Goal: Information Seeking & Learning: Check status

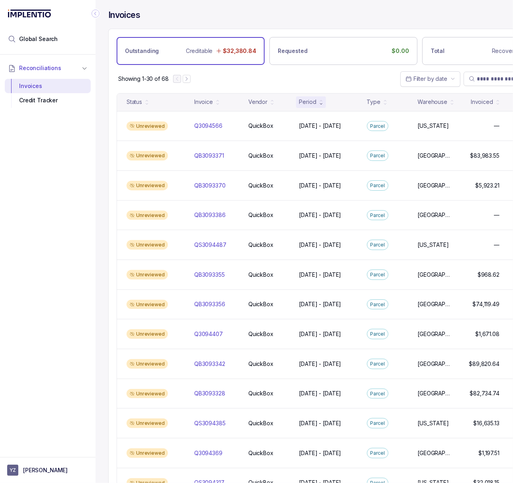
click at [95, 16] on icon "Collapse Icon" at bounding box center [95, 14] width 8 height 8
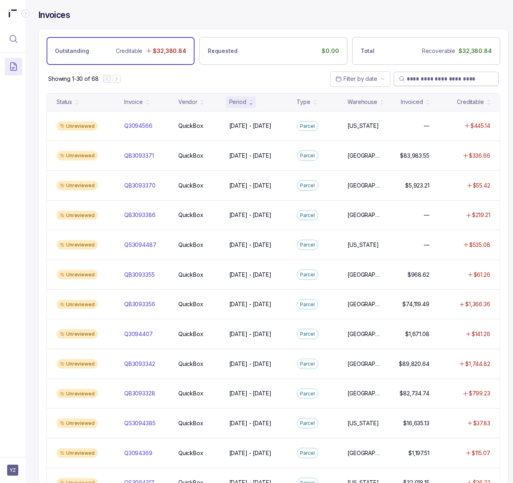
click at [453, 80] on input "search" at bounding box center [450, 79] width 87 height 8
paste input "********"
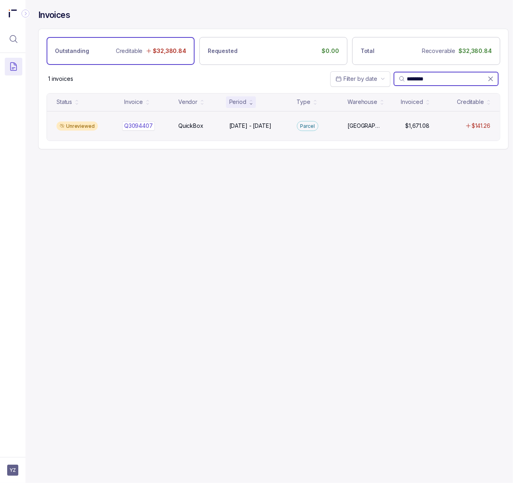
type input "********"
click at [147, 126] on p "Q3094407" at bounding box center [138, 125] width 33 height 9
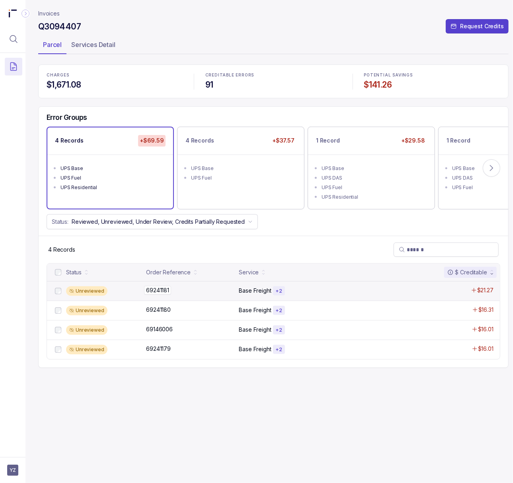
click at [157, 290] on p "69241181" at bounding box center [157, 290] width 27 height 9
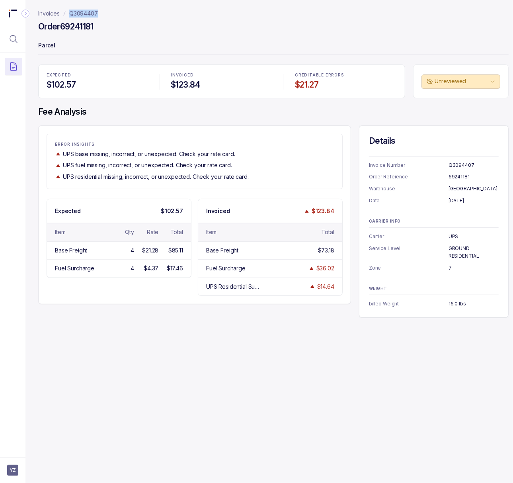
drag, startPoint x: 101, startPoint y: 14, endPoint x: 70, endPoint y: 14, distance: 31.0
click at [70, 14] on nav "Invoices Q3094407" at bounding box center [273, 14] width 470 height 8
copy p "Q3094407"
click at [69, 26] on h4 "Order 69241181" at bounding box center [65, 26] width 55 height 11
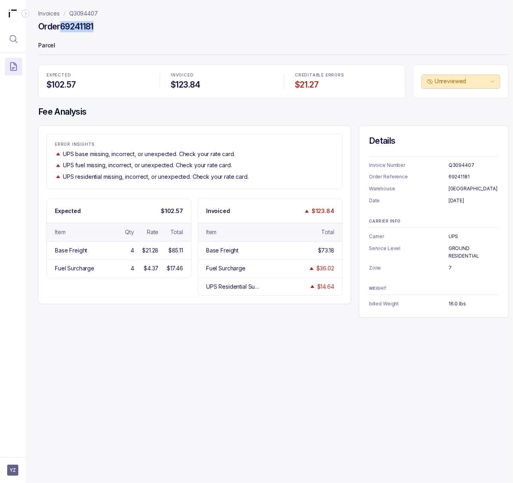
copy h4 "69241181"
click at [462, 198] on p "[DATE]" at bounding box center [473, 201] width 50 height 8
copy p "[DATE]"
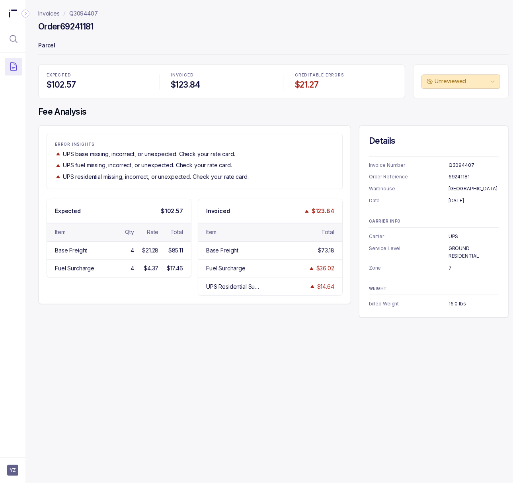
click at [455, 185] on p "[GEOGRAPHIC_DATA]" at bounding box center [473, 189] width 50 height 8
copy p "[GEOGRAPHIC_DATA]"
click at [446, 251] on p "Service Level" at bounding box center [409, 252] width 80 height 16
click at [453, 251] on p "GROUND RESIDENTIAL" at bounding box center [473, 252] width 50 height 16
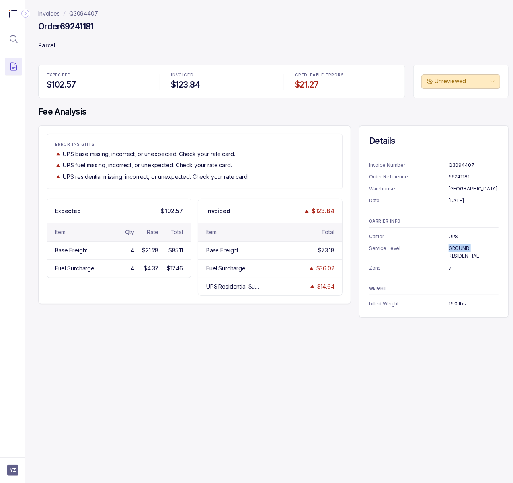
click at [453, 251] on p "GROUND RESIDENTIAL" at bounding box center [473, 252] width 50 height 16
copy p "GROUND RESIDENTIAL"
click at [456, 303] on p "16.0 lbs" at bounding box center [473, 304] width 50 height 8
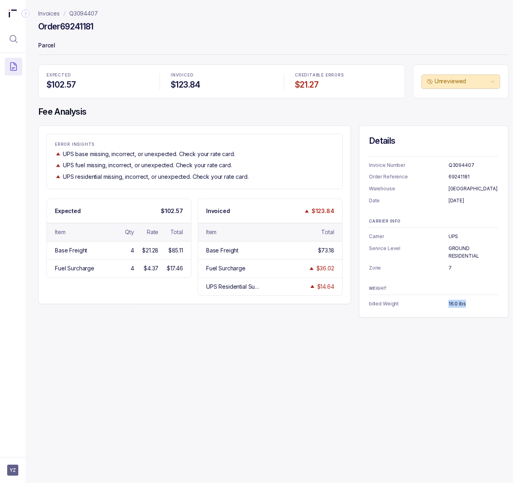
click at [456, 303] on p "16.0 lbs" at bounding box center [473, 304] width 50 height 8
copy p "16.0 lbs"
click at [80, 29] on h4 "Order 69241181" at bounding box center [65, 26] width 55 height 11
copy h4 "69241181"
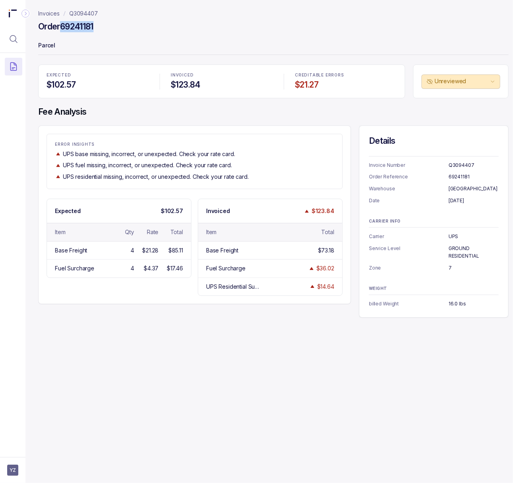
click at [94, 13] on p "Q3094407" at bounding box center [83, 14] width 29 height 8
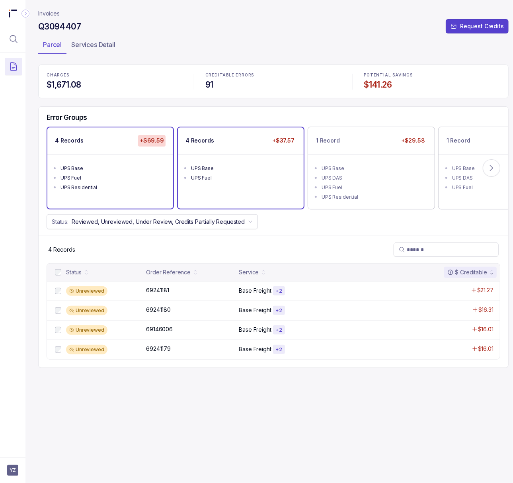
click at [254, 177] on div "UPS Fuel" at bounding box center [243, 178] width 104 height 8
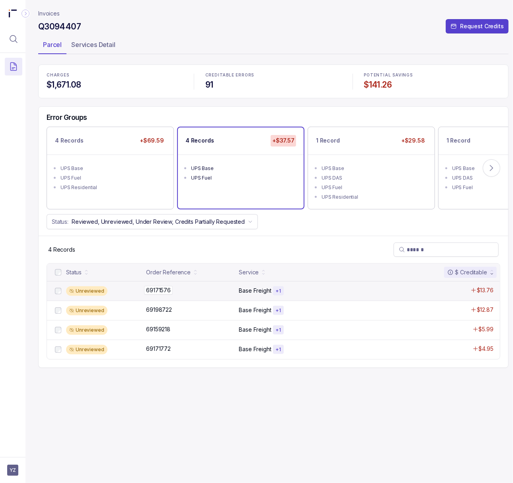
click at [152, 287] on p "69171576" at bounding box center [158, 290] width 29 height 9
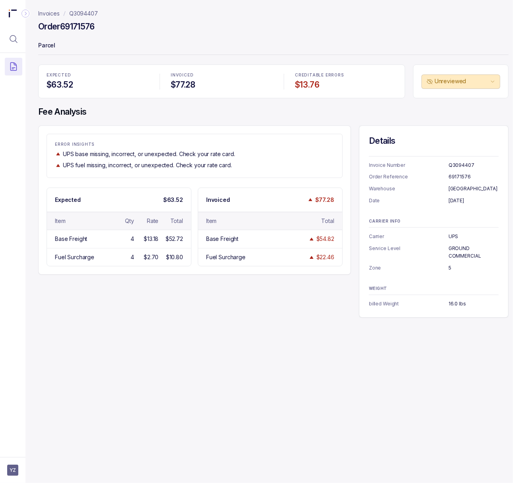
click at [83, 26] on h4 "Order 69171576" at bounding box center [66, 26] width 56 height 11
copy h4 "69171576"
click at [454, 202] on p "[DATE]" at bounding box center [473, 201] width 50 height 8
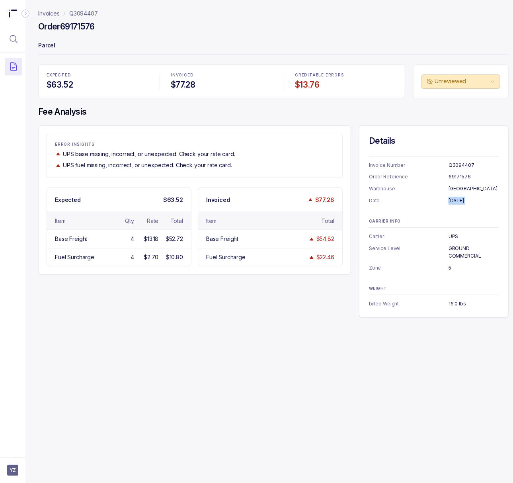
click at [454, 202] on p "[DATE]" at bounding box center [473, 201] width 50 height 8
copy p "[DATE]"
click at [454, 252] on p "GROUND COMMERCIAL" at bounding box center [473, 252] width 50 height 16
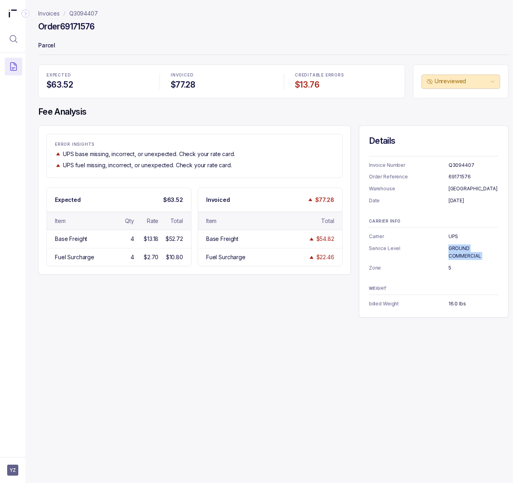
copy p "GROUND COMMERCIAL"
click at [448, 268] on p "Zone" at bounding box center [409, 268] width 80 height 8
click at [449, 268] on p "5" at bounding box center [473, 268] width 50 height 8
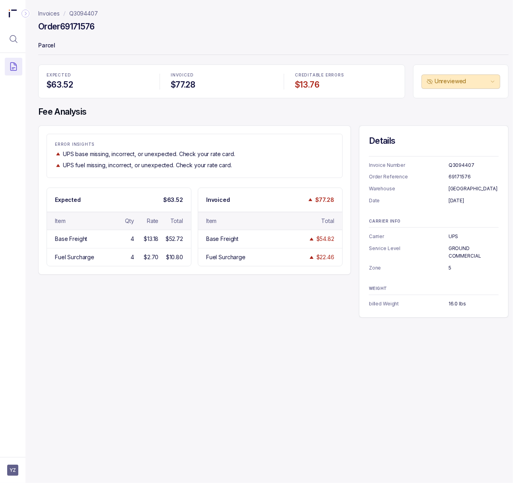
click at [451, 305] on p "16.0 lbs" at bounding box center [473, 304] width 50 height 8
click at [75, 24] on h4 "Order 69171576" at bounding box center [66, 26] width 56 height 11
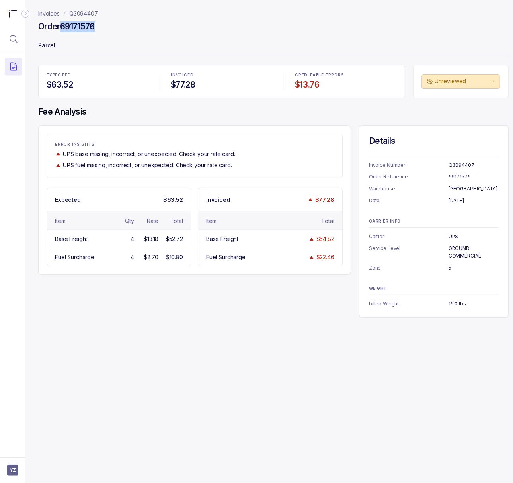
click at [94, 12] on p "Q3094407" at bounding box center [83, 14] width 29 height 8
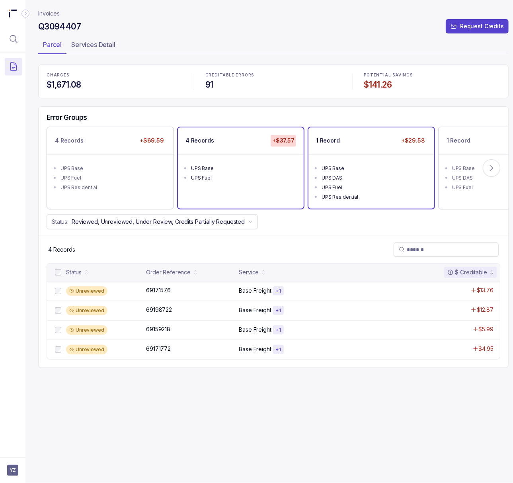
click at [366, 175] on div "UPS DAS" at bounding box center [373, 178] width 104 height 8
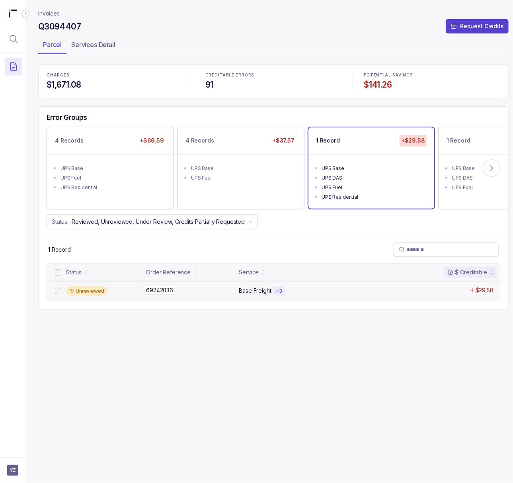
click at [165, 291] on p "69242036" at bounding box center [159, 290] width 31 height 9
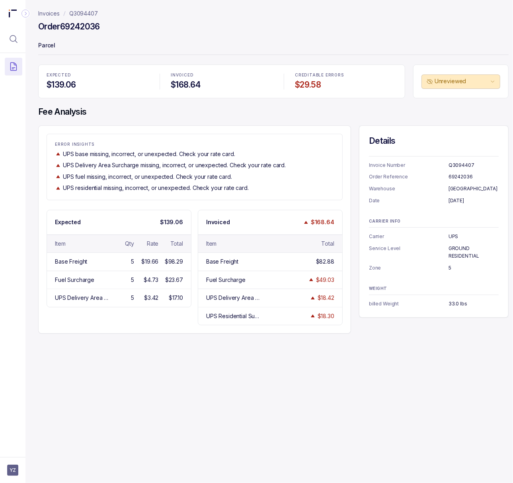
click at [91, 30] on h4 "Order 69242036" at bounding box center [69, 26] width 62 height 11
click at [78, 24] on h4 "Order 69242036" at bounding box center [69, 26] width 62 height 11
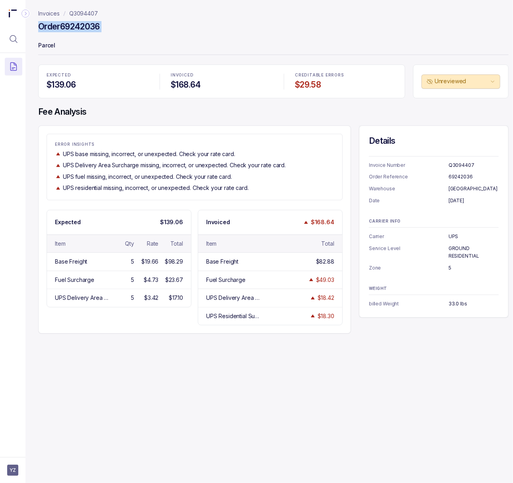
click at [78, 24] on h4 "Order 69242036" at bounding box center [69, 26] width 62 height 11
click at [78, 25] on h4 "Order 69242036" at bounding box center [69, 26] width 62 height 11
click at [84, 27] on h4 "Order 69242036" at bounding box center [69, 26] width 62 height 11
click at [454, 198] on p "[DATE]" at bounding box center [473, 201] width 50 height 8
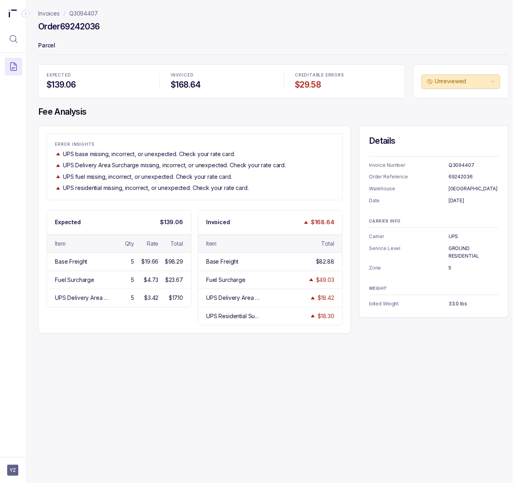
click at [454, 198] on p "[DATE]" at bounding box center [473, 201] width 50 height 8
click at [459, 251] on p "GROUND RESIDENTIAL" at bounding box center [473, 252] width 50 height 16
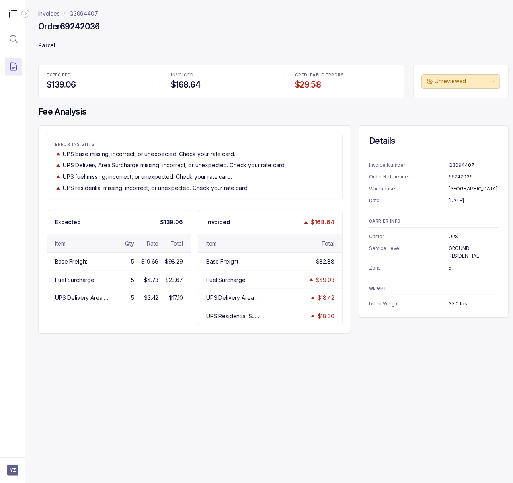
click at [449, 270] on p "5" at bounding box center [473, 268] width 50 height 8
click at [449, 302] on p "33.0 lbs" at bounding box center [473, 304] width 50 height 8
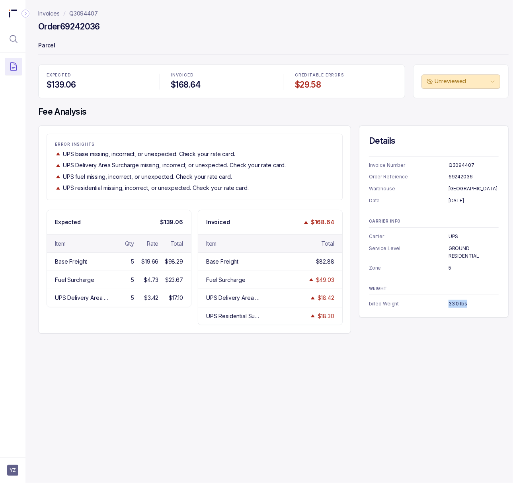
click at [449, 373] on div "Invoices Q3094407 Order 69242036 Parcel EXPECTED $139.06 INVOICED $168.64 CREDI…" at bounding box center [269, 241] width 489 height 483
click at [86, 16] on p "Q3094407" at bounding box center [83, 14] width 29 height 8
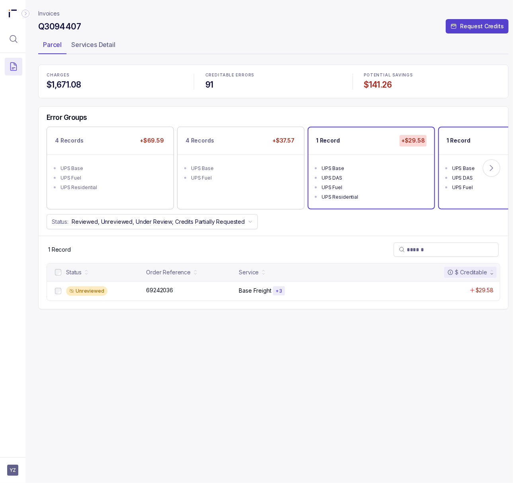
click at [474, 178] on div "UPS DAS" at bounding box center [504, 178] width 104 height 8
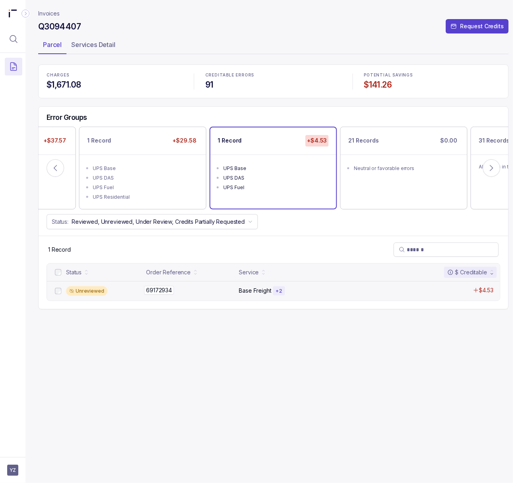
click at [160, 291] on p "69172934" at bounding box center [159, 290] width 30 height 9
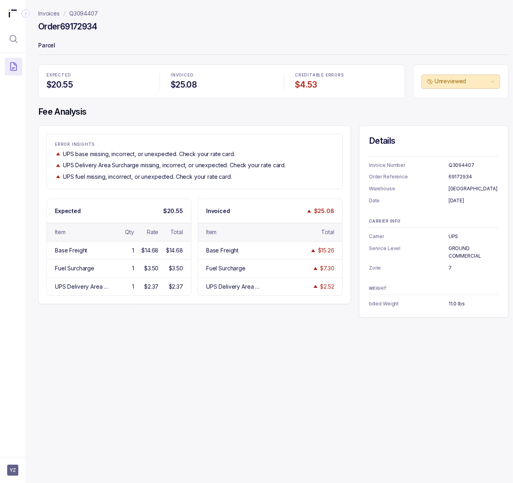
click at [74, 24] on h4 "Order 69172934" at bounding box center [67, 26] width 59 height 11
click at [75, 24] on h4 "Order 69172934" at bounding box center [67, 26] width 59 height 11
click at [467, 197] on p "[DATE]" at bounding box center [473, 201] width 50 height 8
click at [466, 199] on p "[DATE]" at bounding box center [473, 201] width 50 height 8
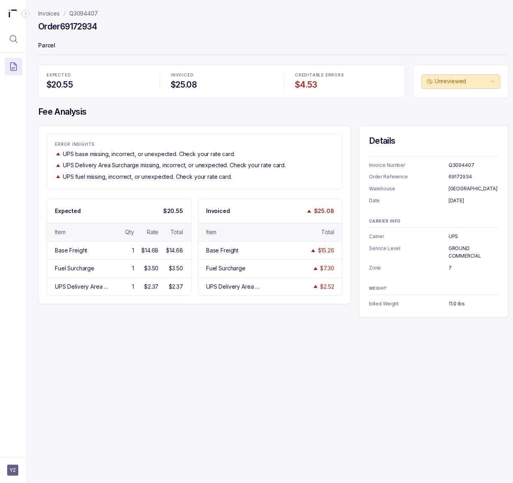
click at [466, 199] on p "[DATE]" at bounding box center [473, 201] width 50 height 8
click at [457, 249] on p "GROUND COMMERCIAL" at bounding box center [473, 252] width 50 height 16
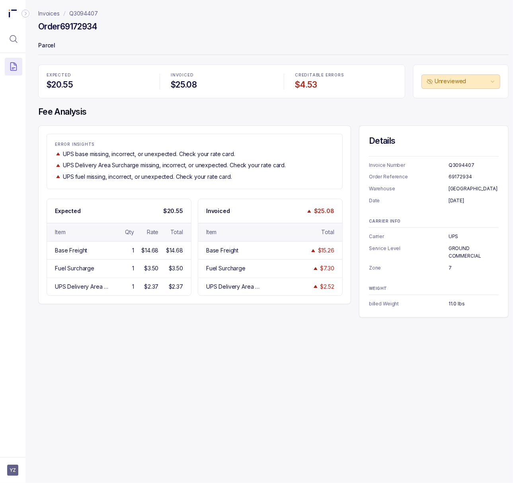
click at [449, 267] on p "7" at bounding box center [473, 268] width 50 height 8
click at [449, 303] on p "11.0 lbs" at bounding box center [473, 304] width 50 height 8
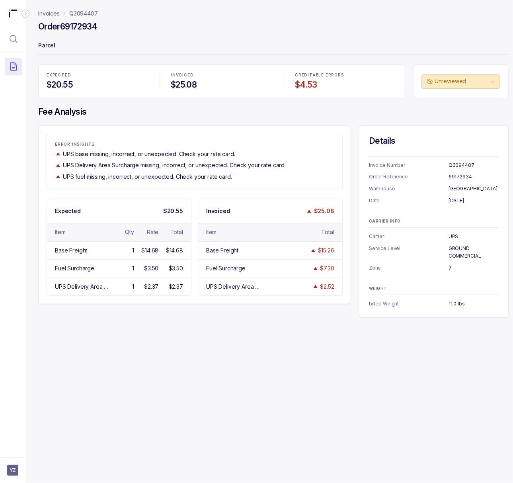
click at [365, 366] on div "Invoices Q3094407 Order 69172934 Parcel EXPECTED $20.55 INVOICED $25.08 CREDITA…" at bounding box center [269, 241] width 489 height 483
click at [80, 14] on p "Q3094407" at bounding box center [83, 14] width 29 height 8
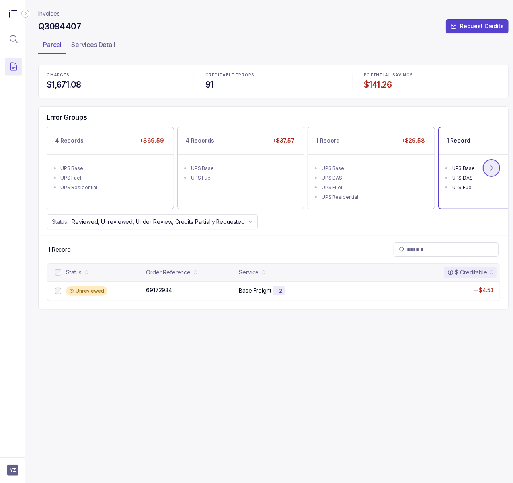
click at [497, 164] on button at bounding box center [492, 168] width 18 height 18
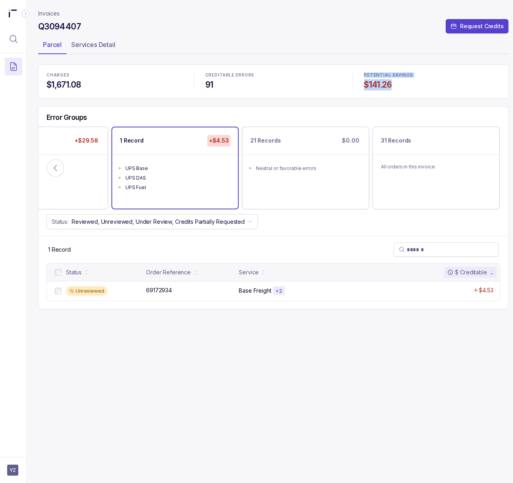
drag, startPoint x: 397, startPoint y: 87, endPoint x: 355, endPoint y: 86, distance: 41.8
click at [355, 86] on div "CHARGES $1,671.08 CREDITABLE ERRORS 91 POTENTIAL SAVINGS $141.26" at bounding box center [273, 81] width 470 height 34
click at [414, 90] on h4 "$141.26" at bounding box center [432, 84] width 136 height 11
drag, startPoint x: 397, startPoint y: 84, endPoint x: 360, endPoint y: 83, distance: 36.6
click at [360, 83] on div "POTENTIAL SAVINGS $141.26" at bounding box center [432, 81] width 146 height 27
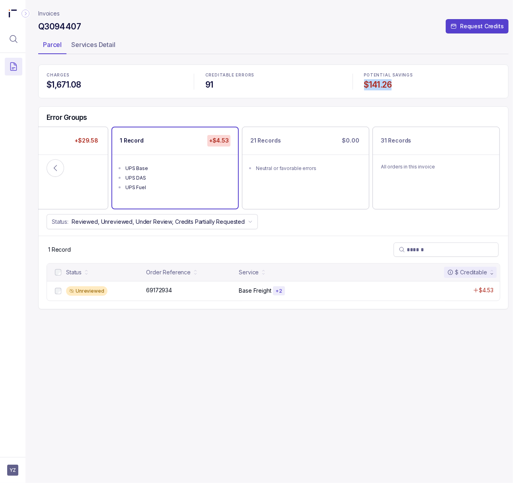
click at [50, 12] on p "Invoices" at bounding box center [48, 14] width 21 height 8
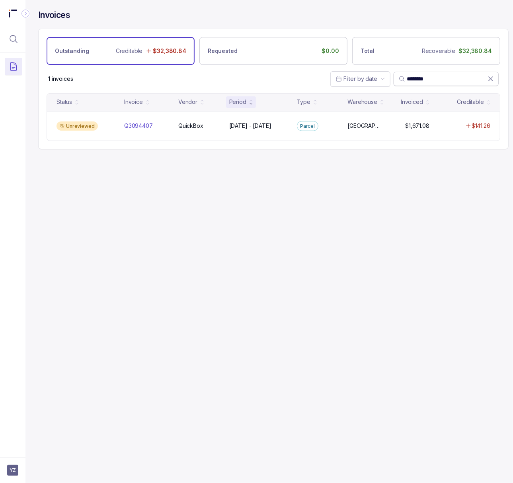
click at [433, 82] on input "********" at bounding box center [447, 79] width 81 height 8
paste input "*"
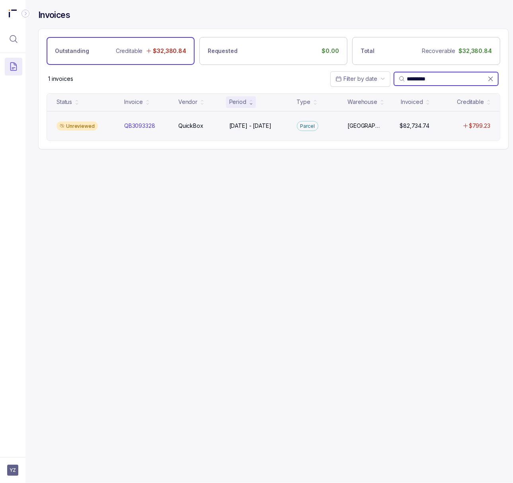
type input "*********"
drag, startPoint x: 498, startPoint y: 126, endPoint x: 462, endPoint y: 126, distance: 36.2
click at [462, 126] on div "Unreviewed QB3093328 QB3093328 QuickBox QuickBox [DATE] - [DATE] [DATE] - [DATE…" at bounding box center [273, 126] width 453 height 30
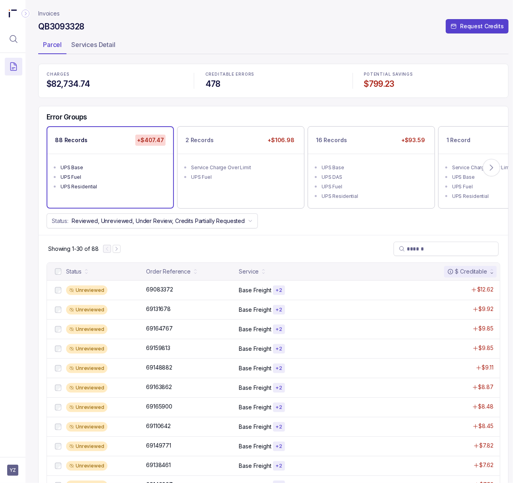
click at [394, 83] on h4 "$799.23" at bounding box center [432, 83] width 136 height 11
click at [15, 466] on span "YZ" at bounding box center [12, 469] width 11 height 11
click at [19, 450] on p "Logout" at bounding box center [52, 452] width 66 height 8
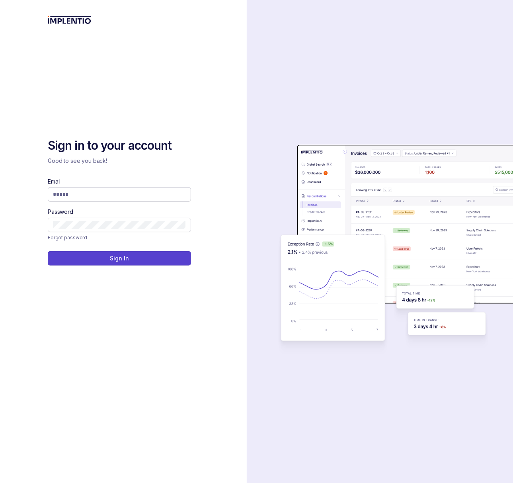
click at [139, 193] on input "Email" at bounding box center [119, 194] width 133 height 8
type input "**********"
